Goal: Check status: Check status

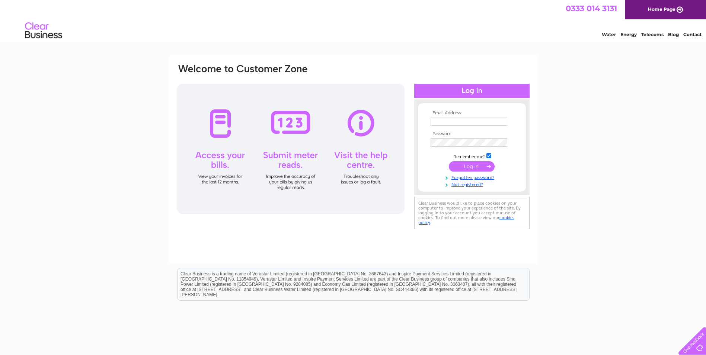
type input "findourangarage25@gmail.com"
click at [477, 167] on input "submit" at bounding box center [472, 166] width 46 height 10
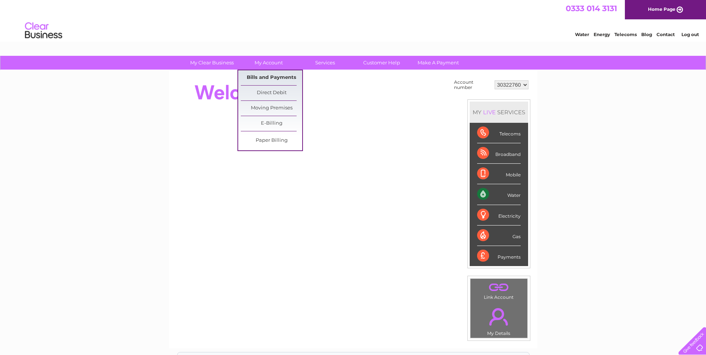
click at [278, 78] on link "Bills and Payments" at bounding box center [271, 77] width 61 height 15
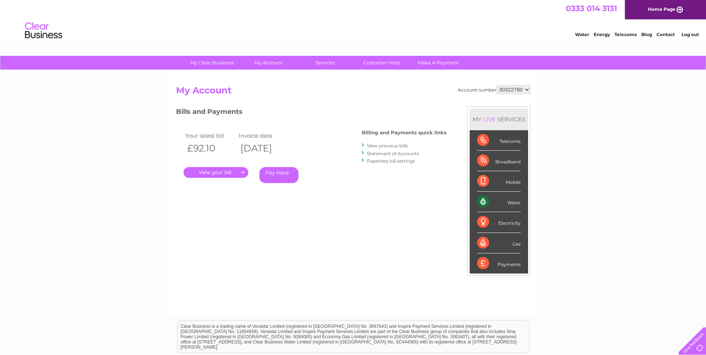
click at [221, 171] on link "." at bounding box center [215, 172] width 65 height 11
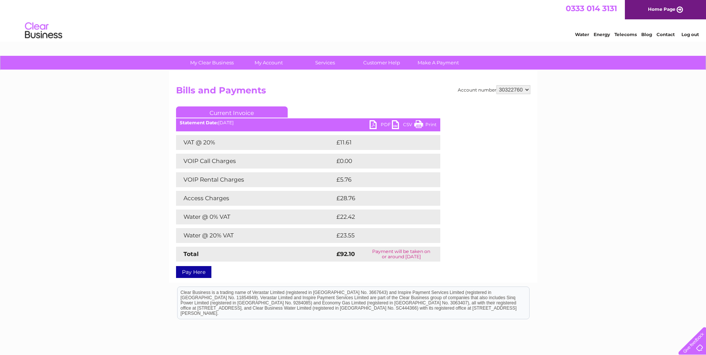
click at [364, 216] on td "£22.42" at bounding box center [380, 217] width 90 height 15
click at [386, 125] on link "PDF" at bounding box center [381, 125] width 22 height 11
click at [265, 145] on td "VAT @ 20%" at bounding box center [255, 142] width 159 height 15
